Goal: Task Accomplishment & Management: Contribute content

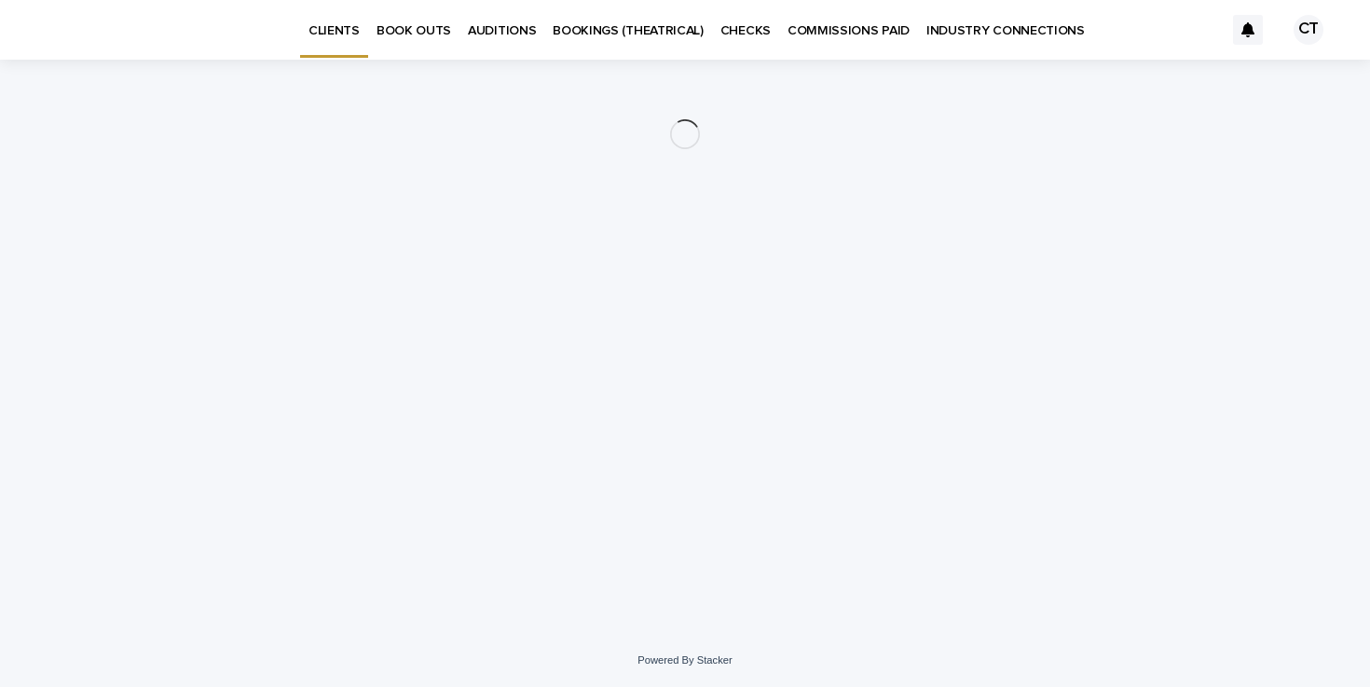
click at [1303, 41] on div "CT" at bounding box center [1309, 30] width 30 height 30
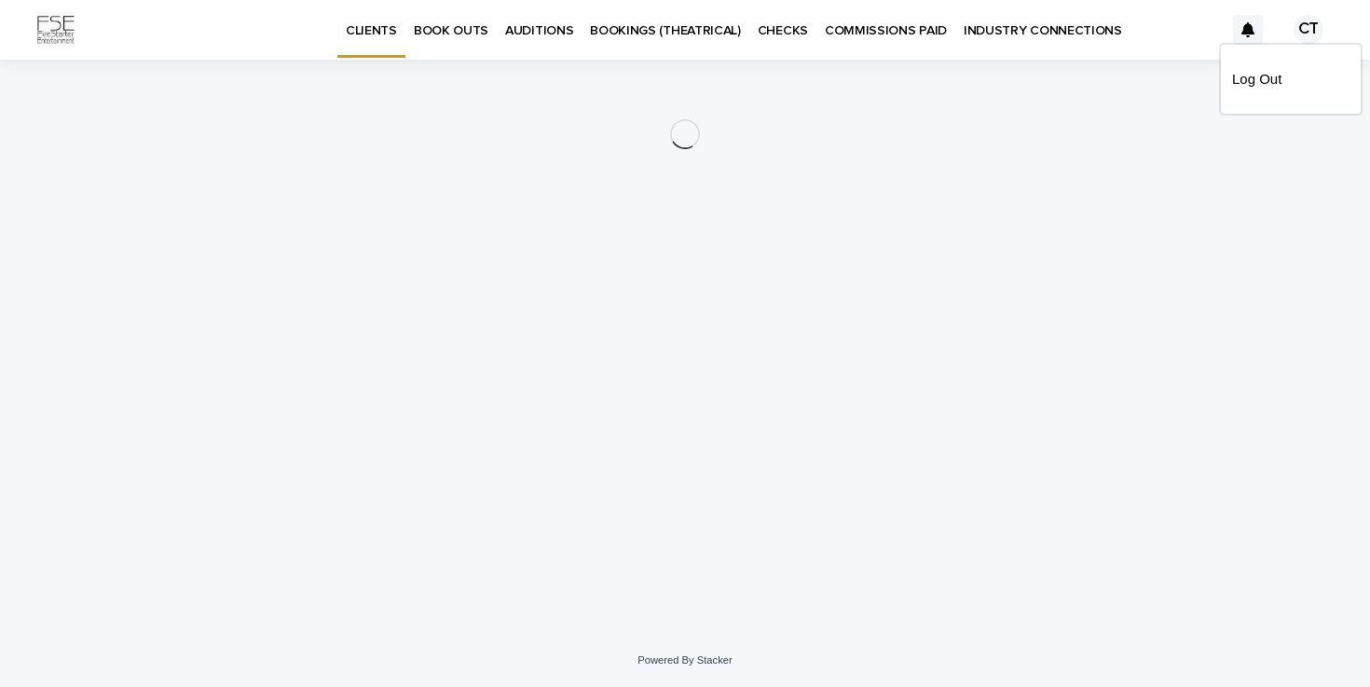
click at [1175, 32] on div at bounding box center [685, 30] width 1370 height 60
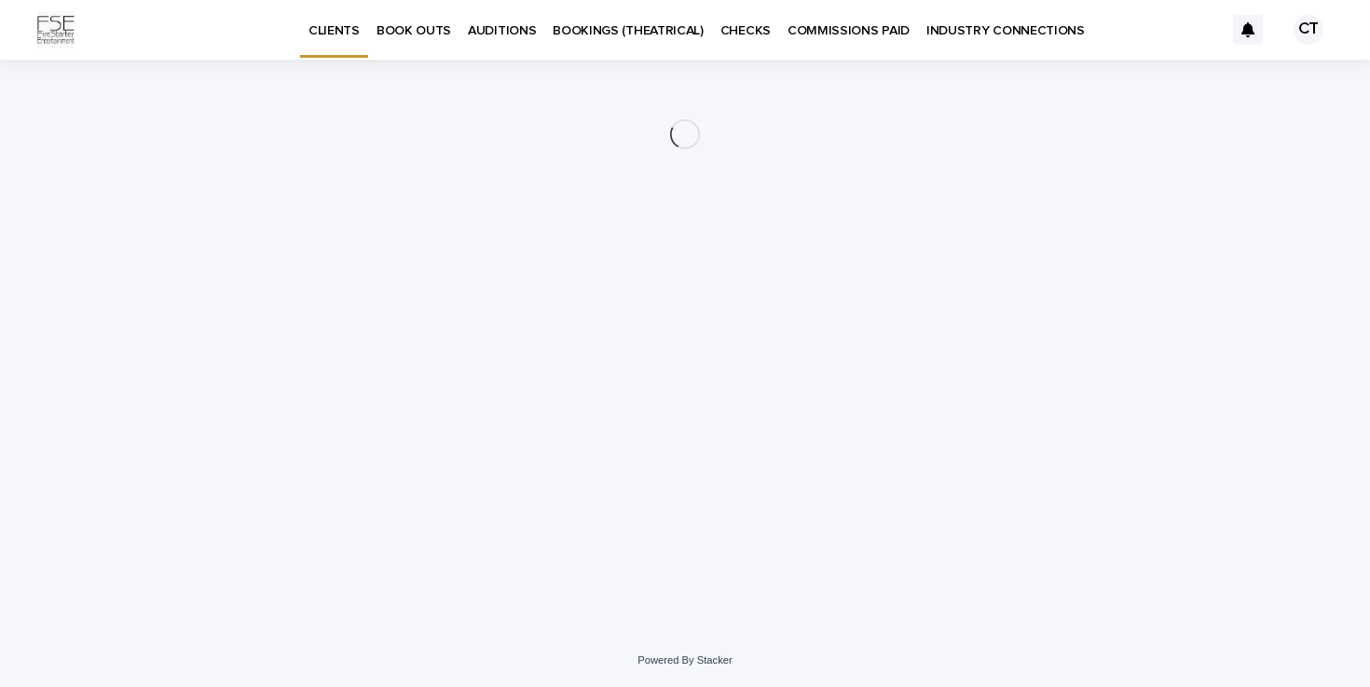
click at [494, 54] on link "AUDITIONS" at bounding box center [501, 29] width 85 height 58
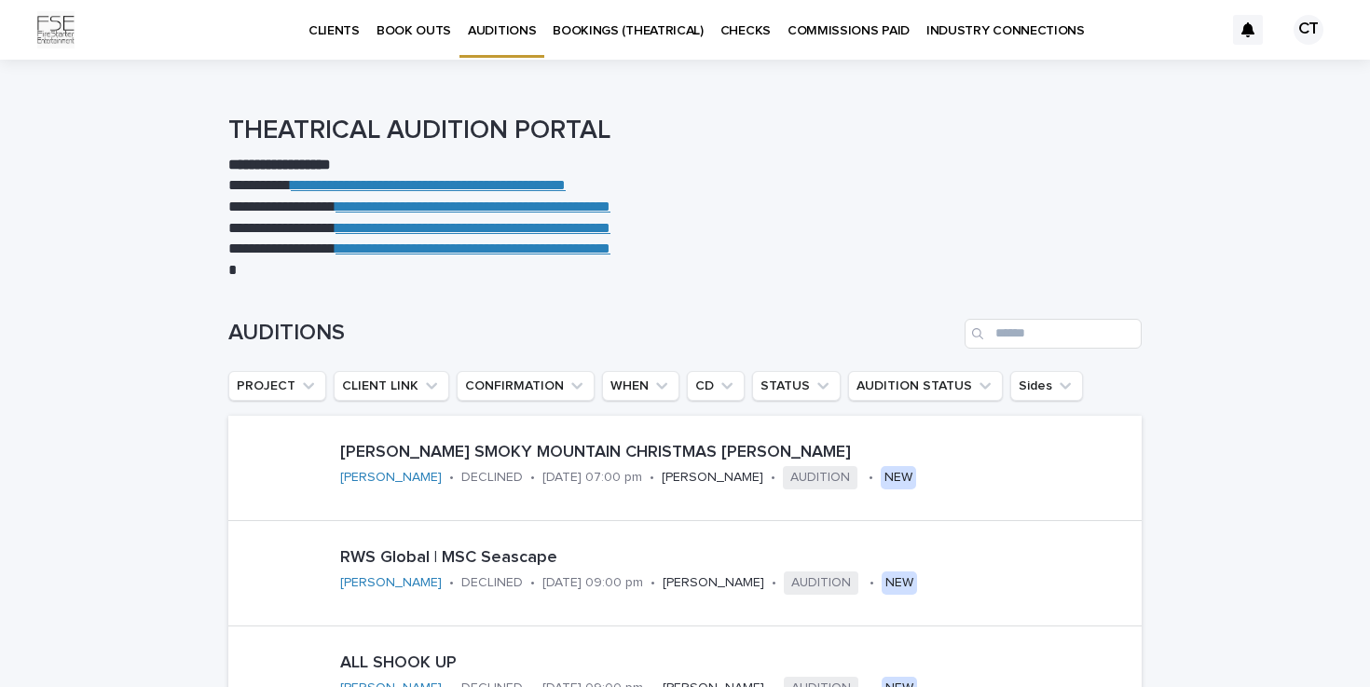
click at [635, 48] on link "BOOKINGS (THEATRICAL)" at bounding box center [628, 29] width 168 height 58
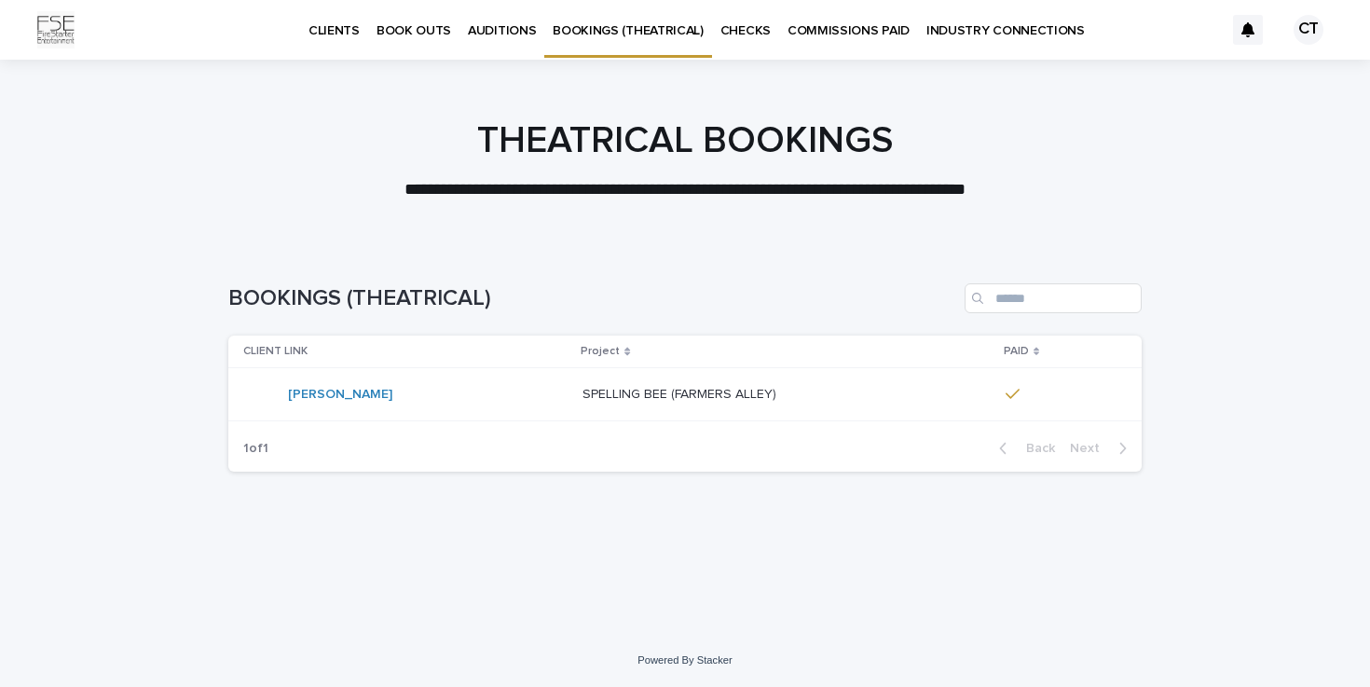
click at [971, 35] on p "INDUSTRY CONNECTIONS" at bounding box center [1005, 19] width 158 height 39
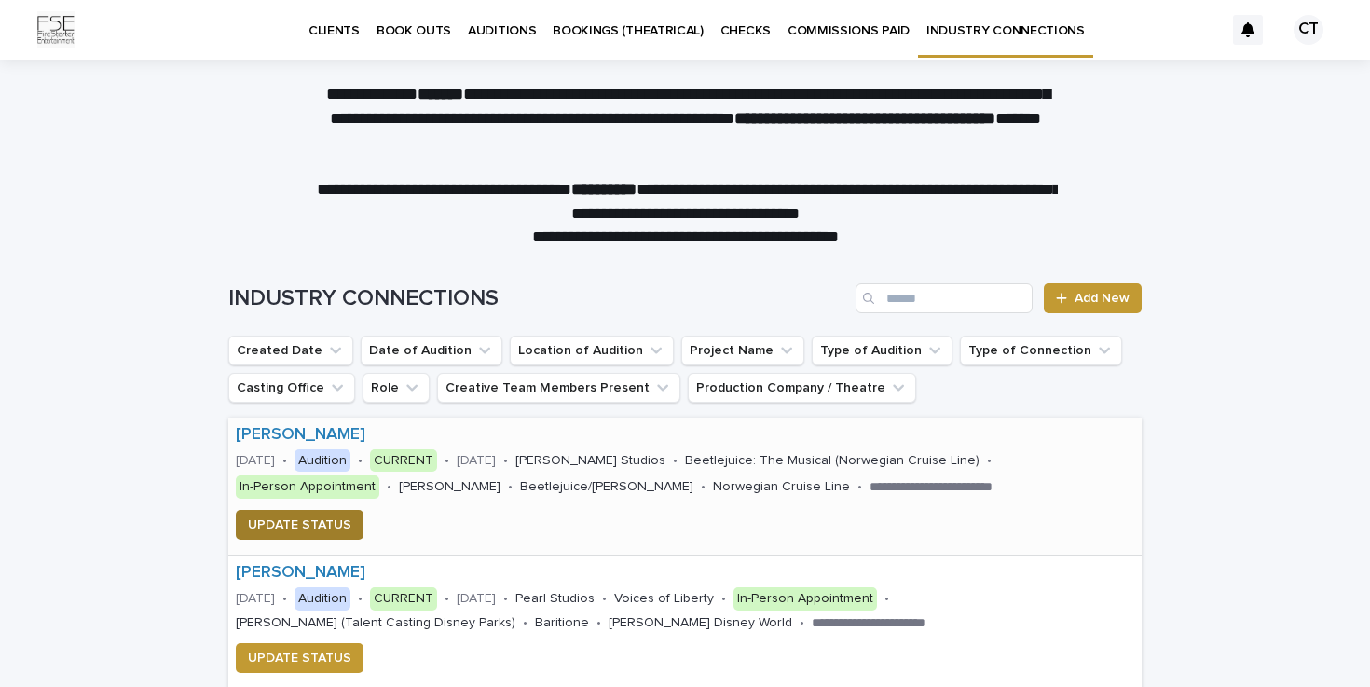
click at [313, 519] on span "UPDATE STATUS" at bounding box center [299, 524] width 103 height 19
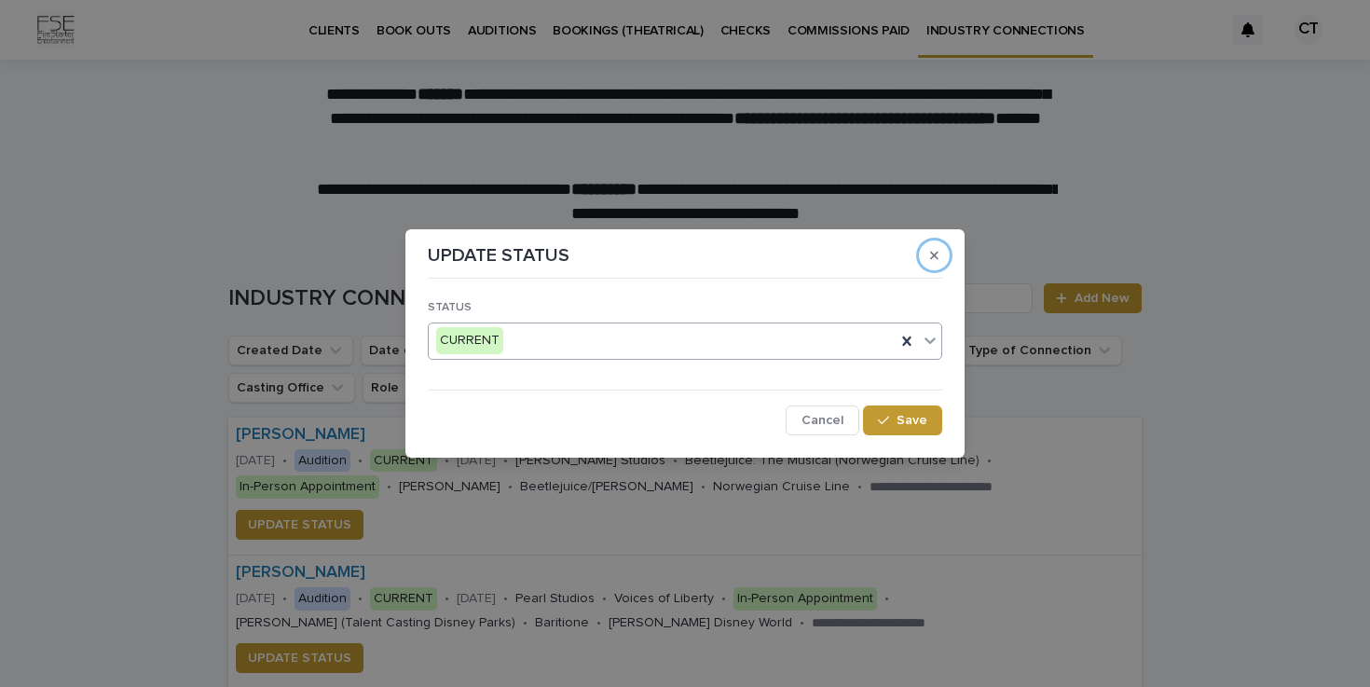
click at [922, 334] on icon at bounding box center [930, 340] width 19 height 19
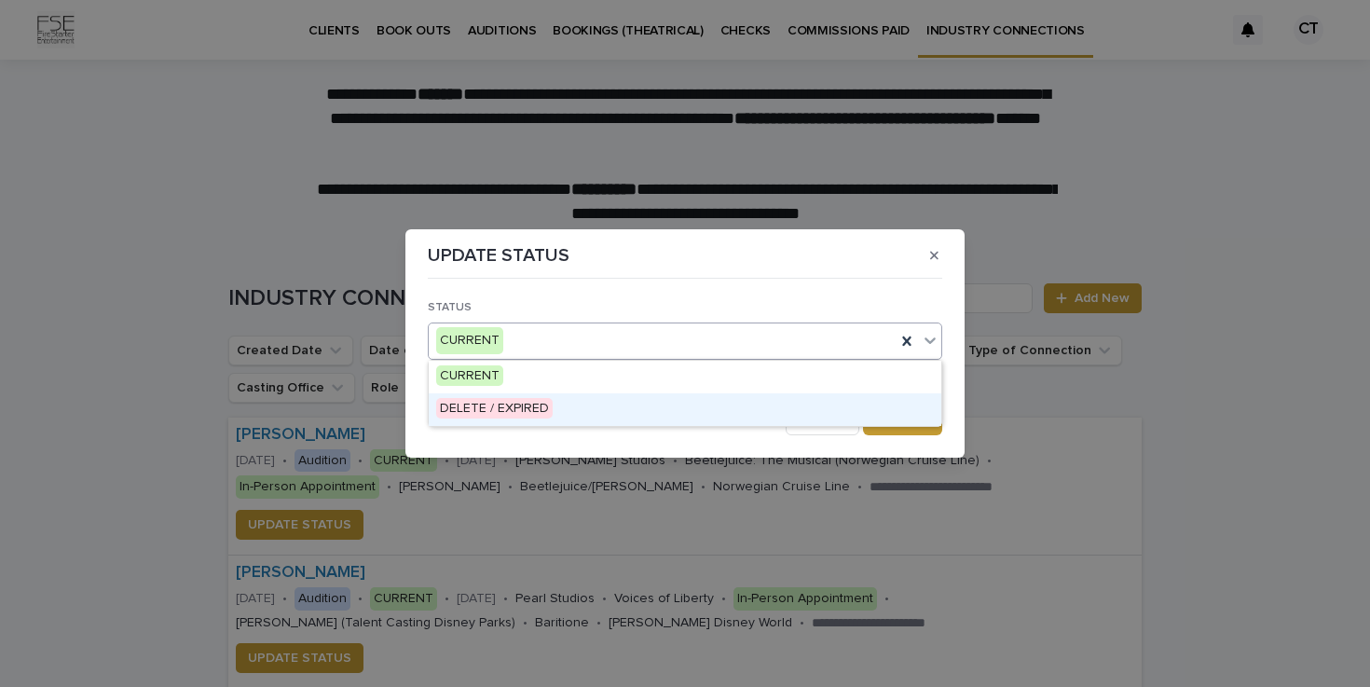
click at [748, 408] on div "DELETE / EXPIRED" at bounding box center [685, 409] width 513 height 33
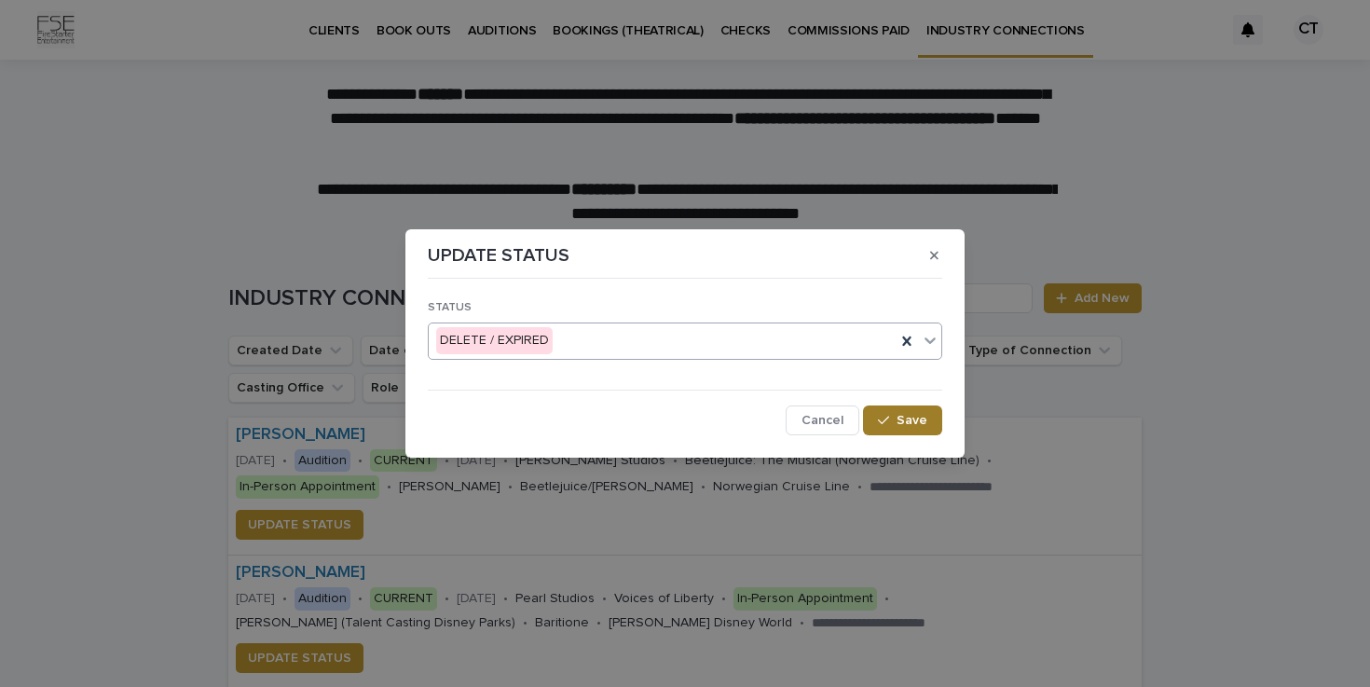
click at [893, 418] on div "button" at bounding box center [887, 420] width 19 height 13
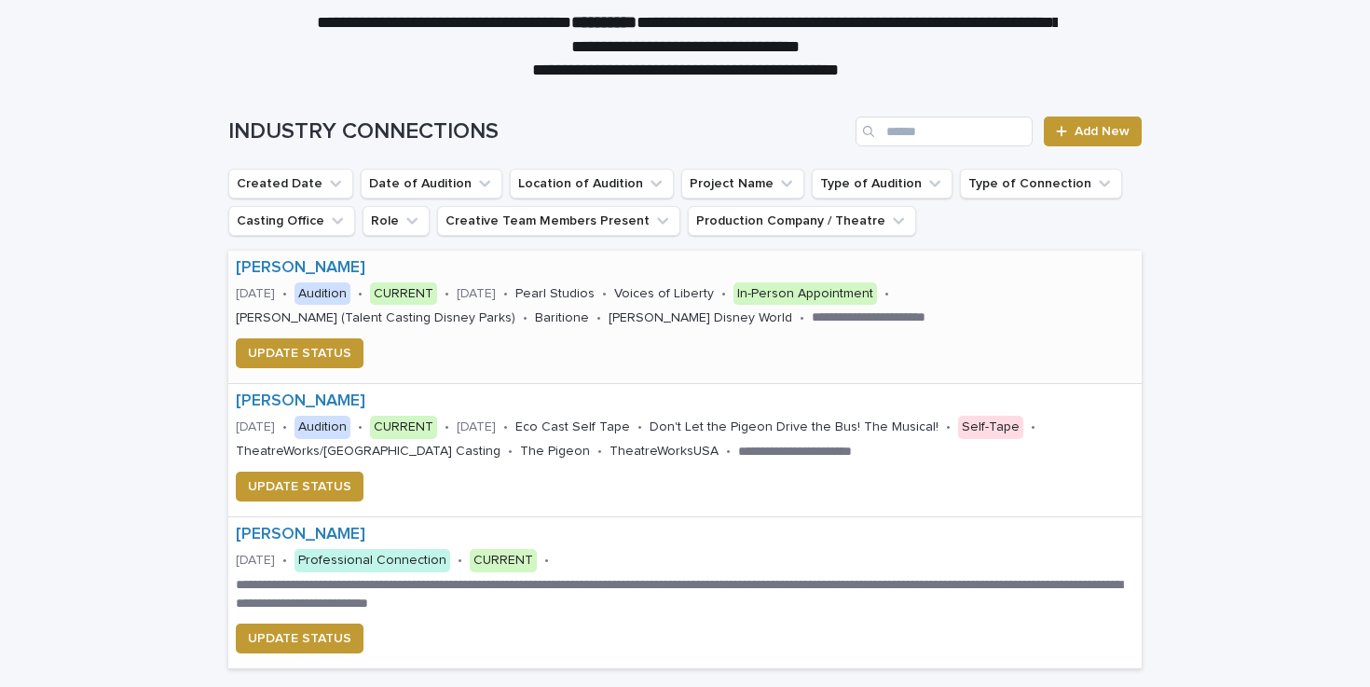
scroll to position [83, 0]
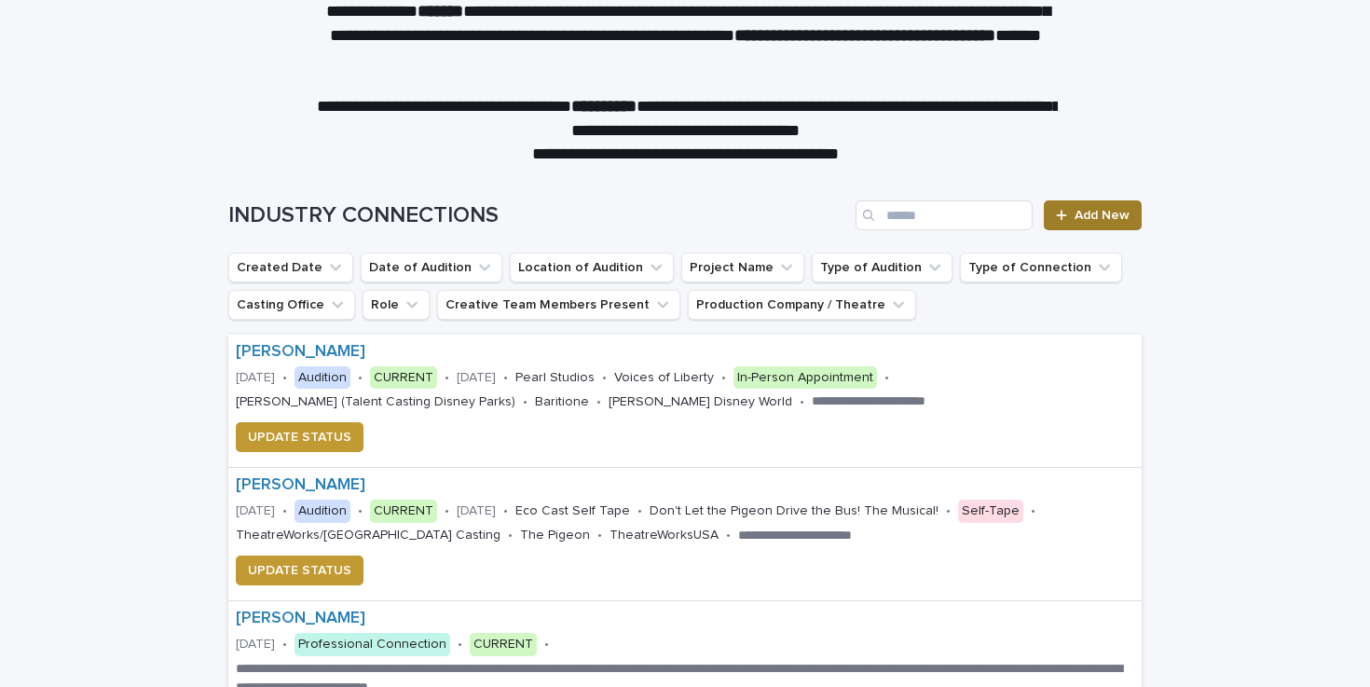
click at [1080, 218] on span "Add New" at bounding box center [1102, 215] width 55 height 13
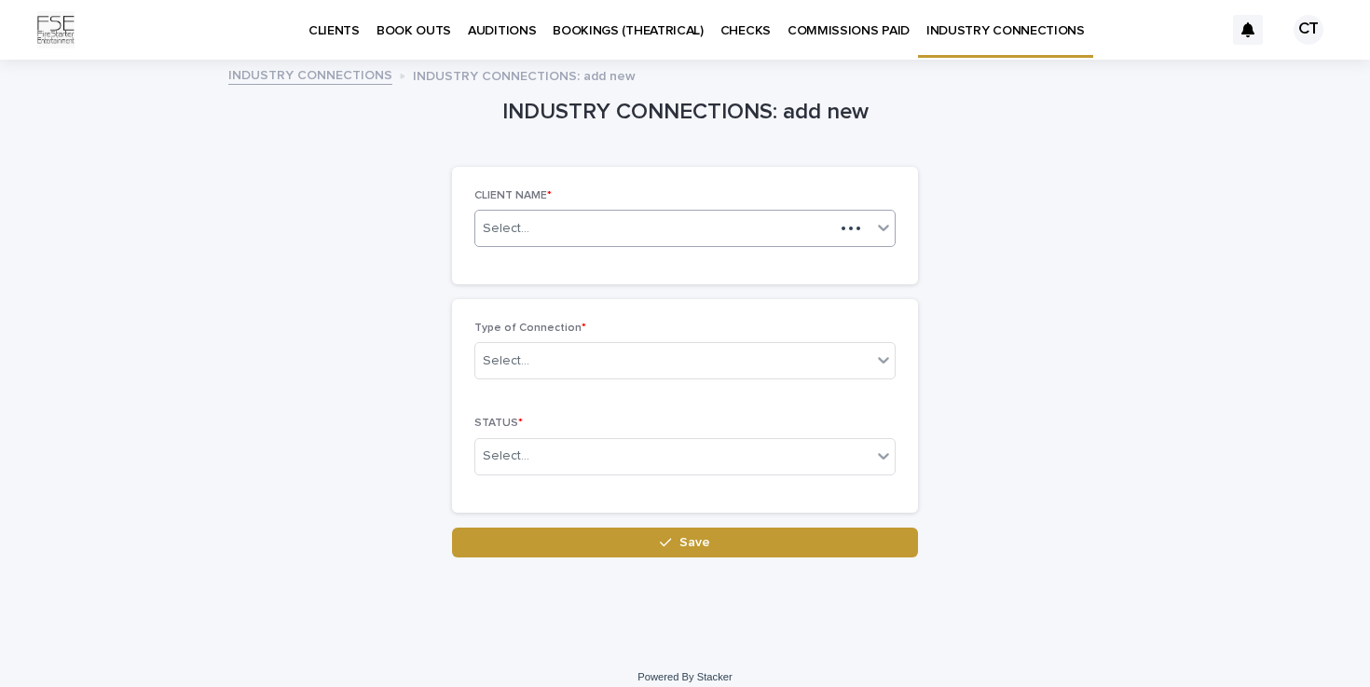
click at [537, 216] on div "Select..." at bounding box center [654, 228] width 359 height 31
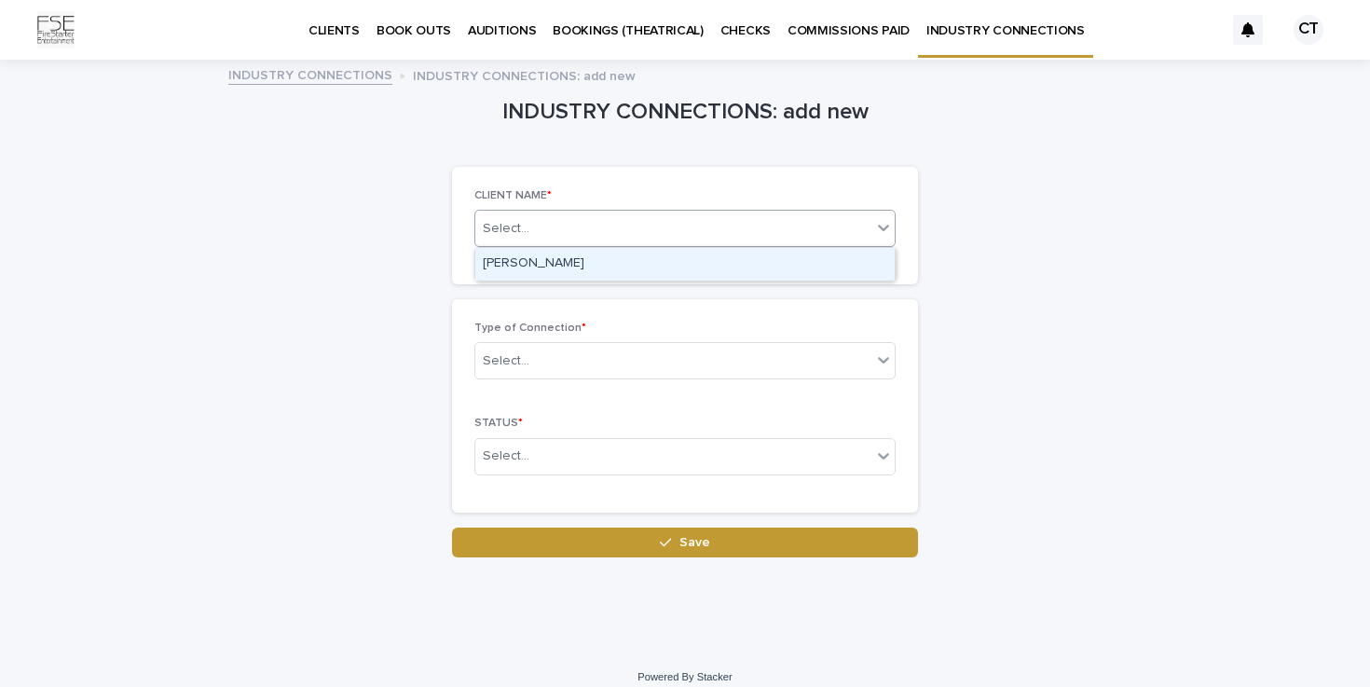
click at [573, 262] on div "[PERSON_NAME]" at bounding box center [684, 264] width 419 height 33
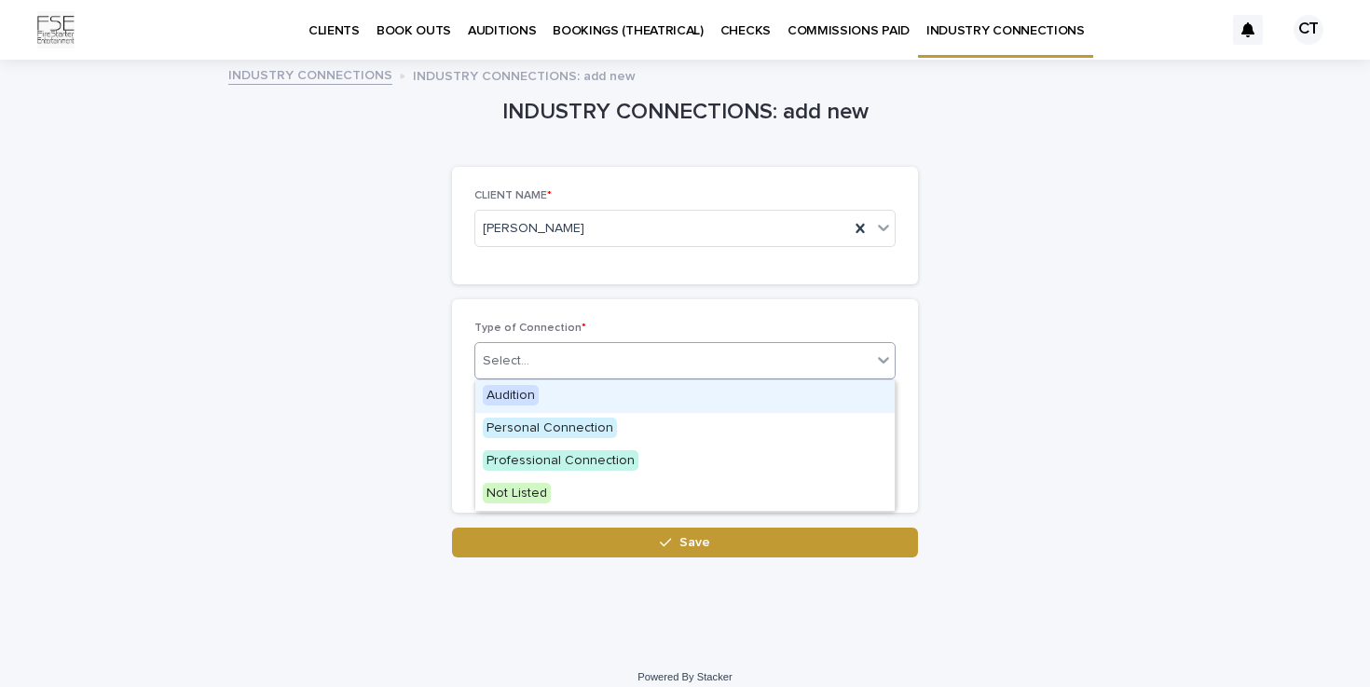
click at [560, 357] on div "Select..." at bounding box center [673, 361] width 396 height 31
click at [555, 399] on div "Audition" at bounding box center [684, 396] width 419 height 33
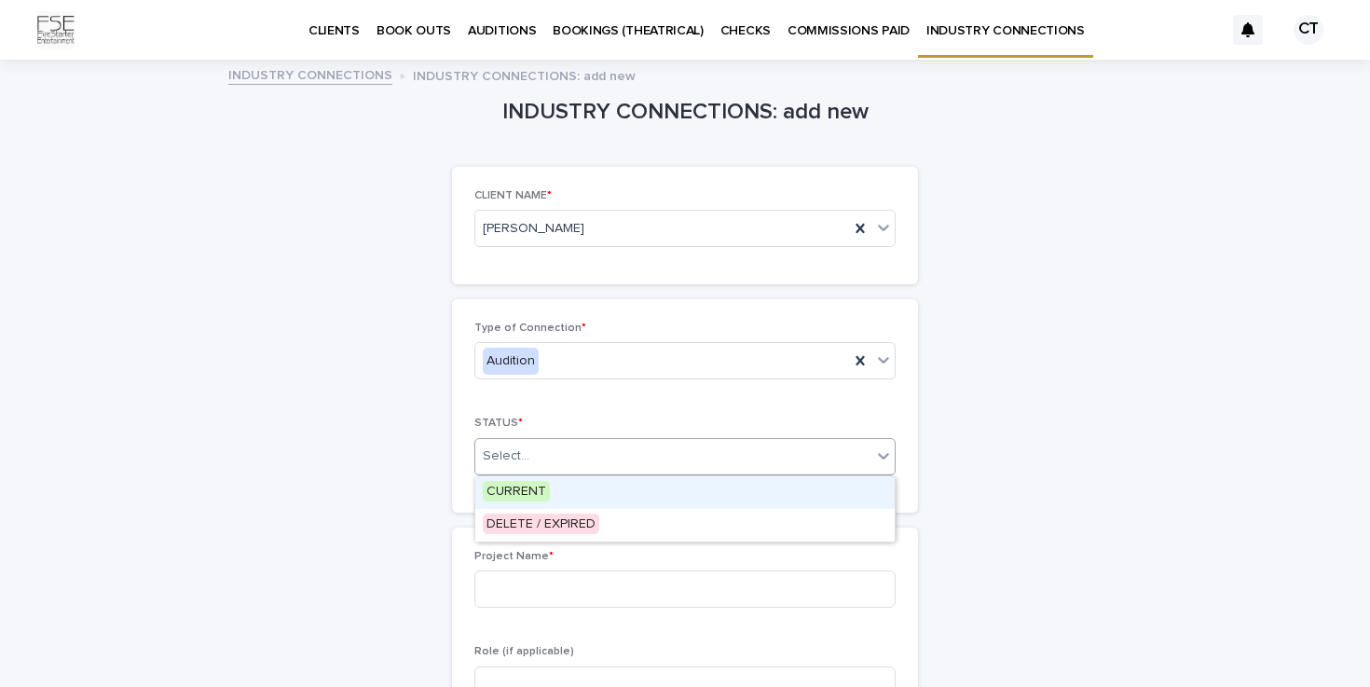
click at [557, 458] on div "Select..." at bounding box center [673, 456] width 396 height 31
click at [564, 483] on div "CURRENT" at bounding box center [684, 492] width 419 height 33
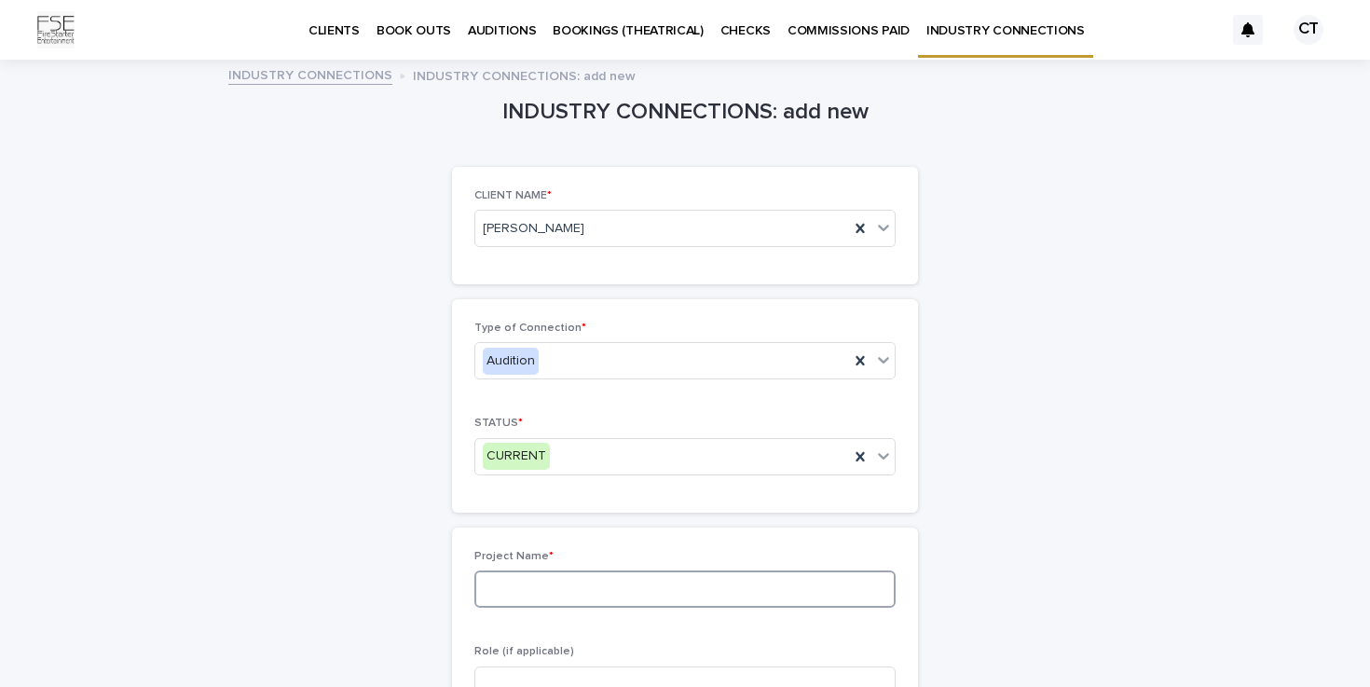
click at [573, 588] on input at bounding box center [684, 588] width 421 height 37
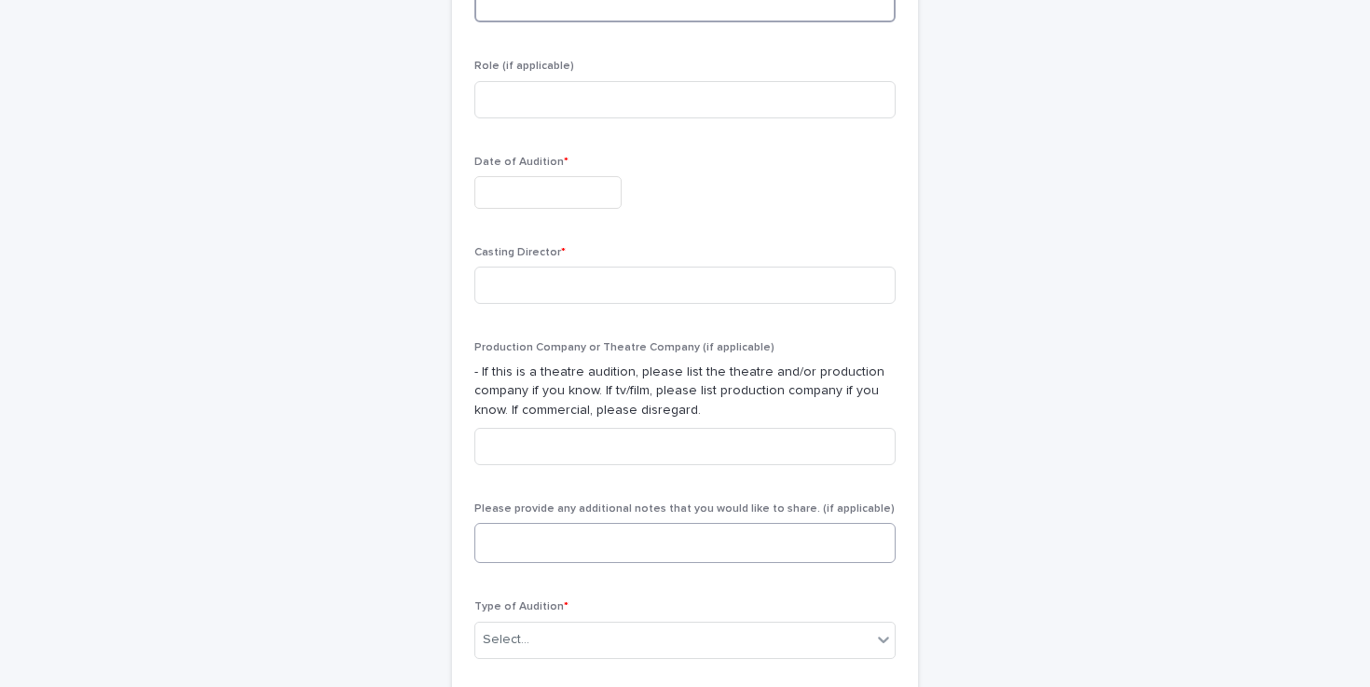
scroll to position [500, 0]
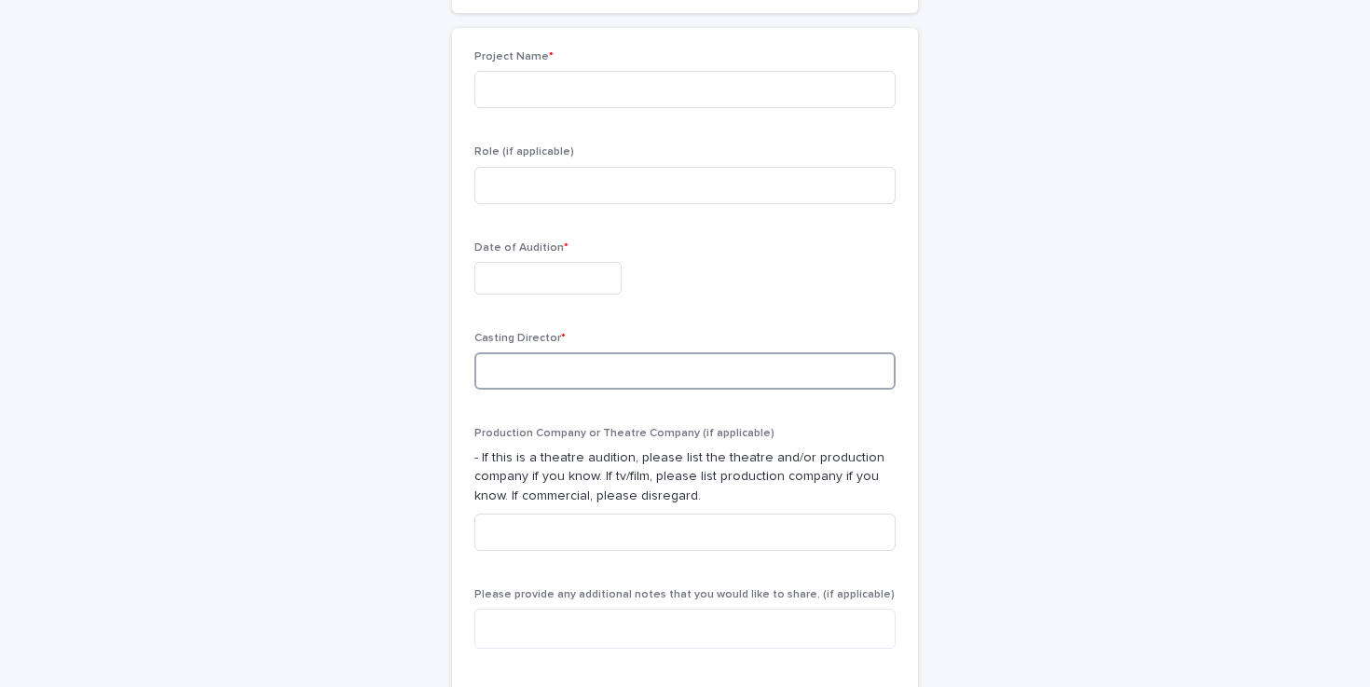
click at [611, 363] on input at bounding box center [684, 370] width 421 height 37
click at [691, 213] on div "Role (if applicable)" at bounding box center [684, 181] width 421 height 73
click at [623, 89] on input at bounding box center [684, 89] width 421 height 37
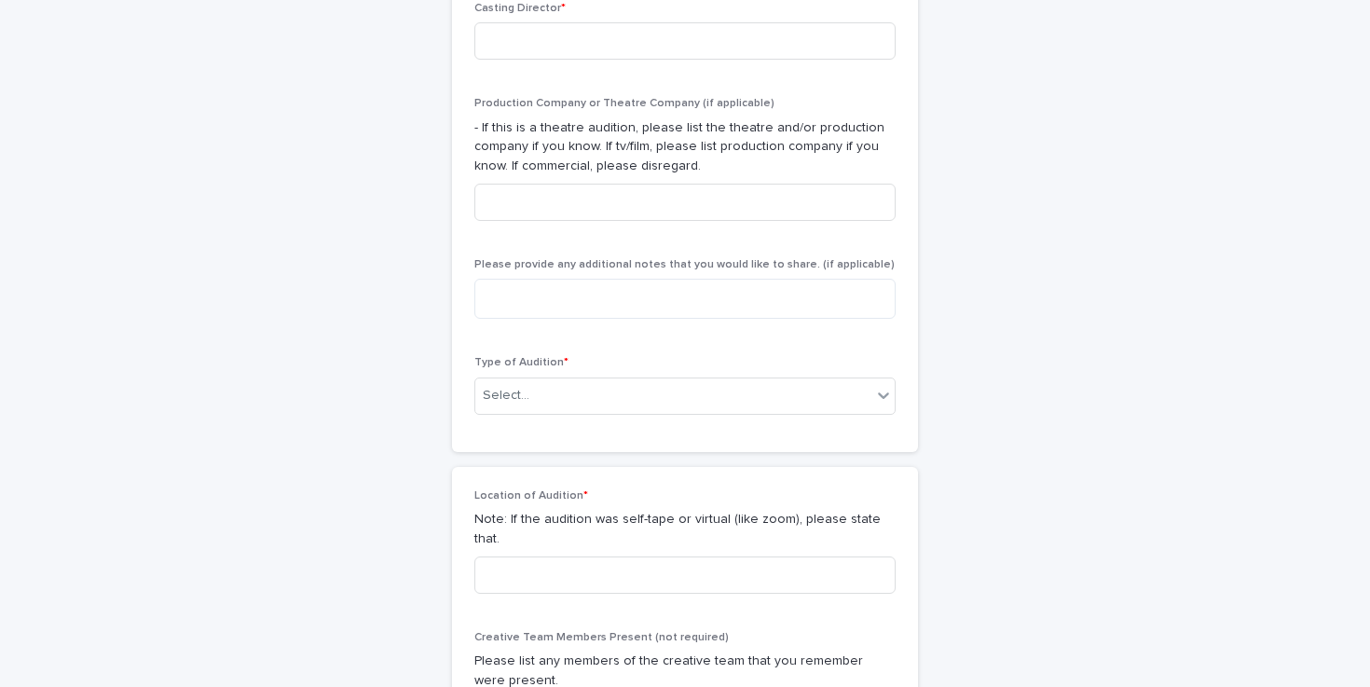
scroll to position [799, 0]
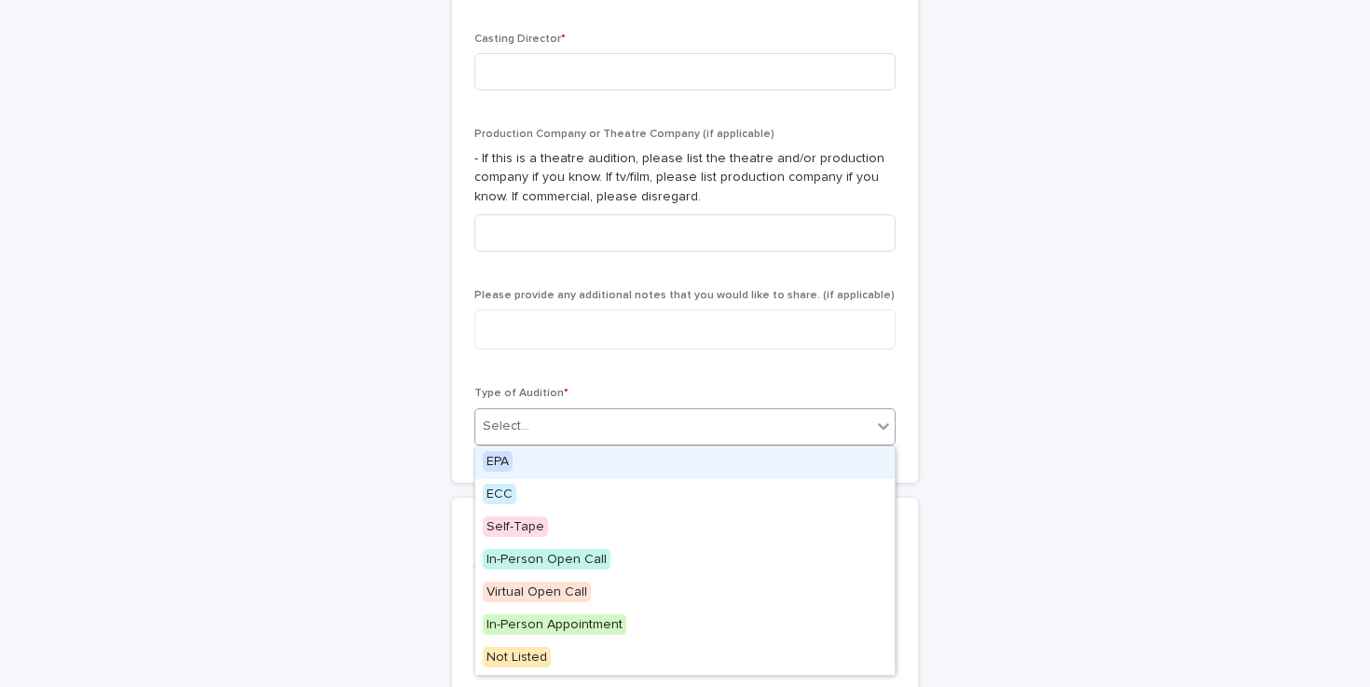
click at [649, 424] on div "Select..." at bounding box center [673, 426] width 396 height 31
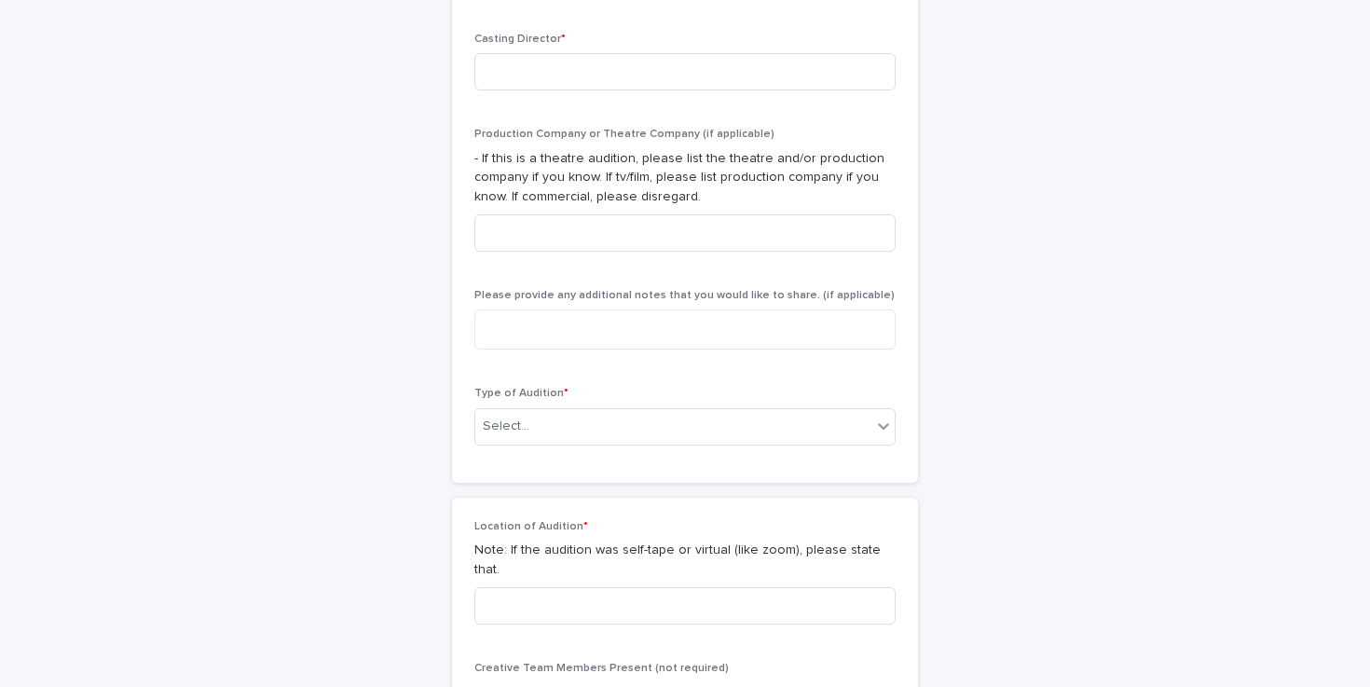
click at [259, 521] on div "INDUSTRY CONNECTIONS: add new Loading... Saving… Loading... Saving… Loading... …" at bounding box center [684, 55] width 913 height 1585
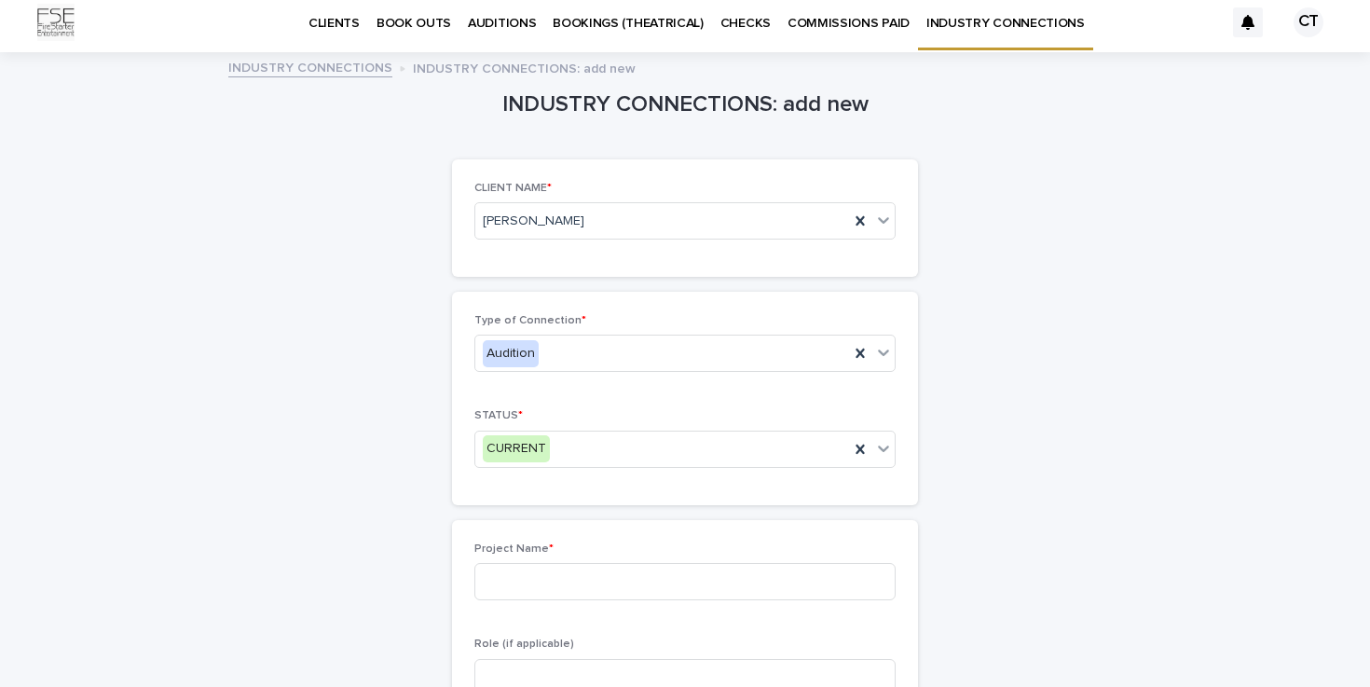
scroll to position [0, 0]
